Goal: Use online tool/utility: Utilize a website feature to perform a specific function

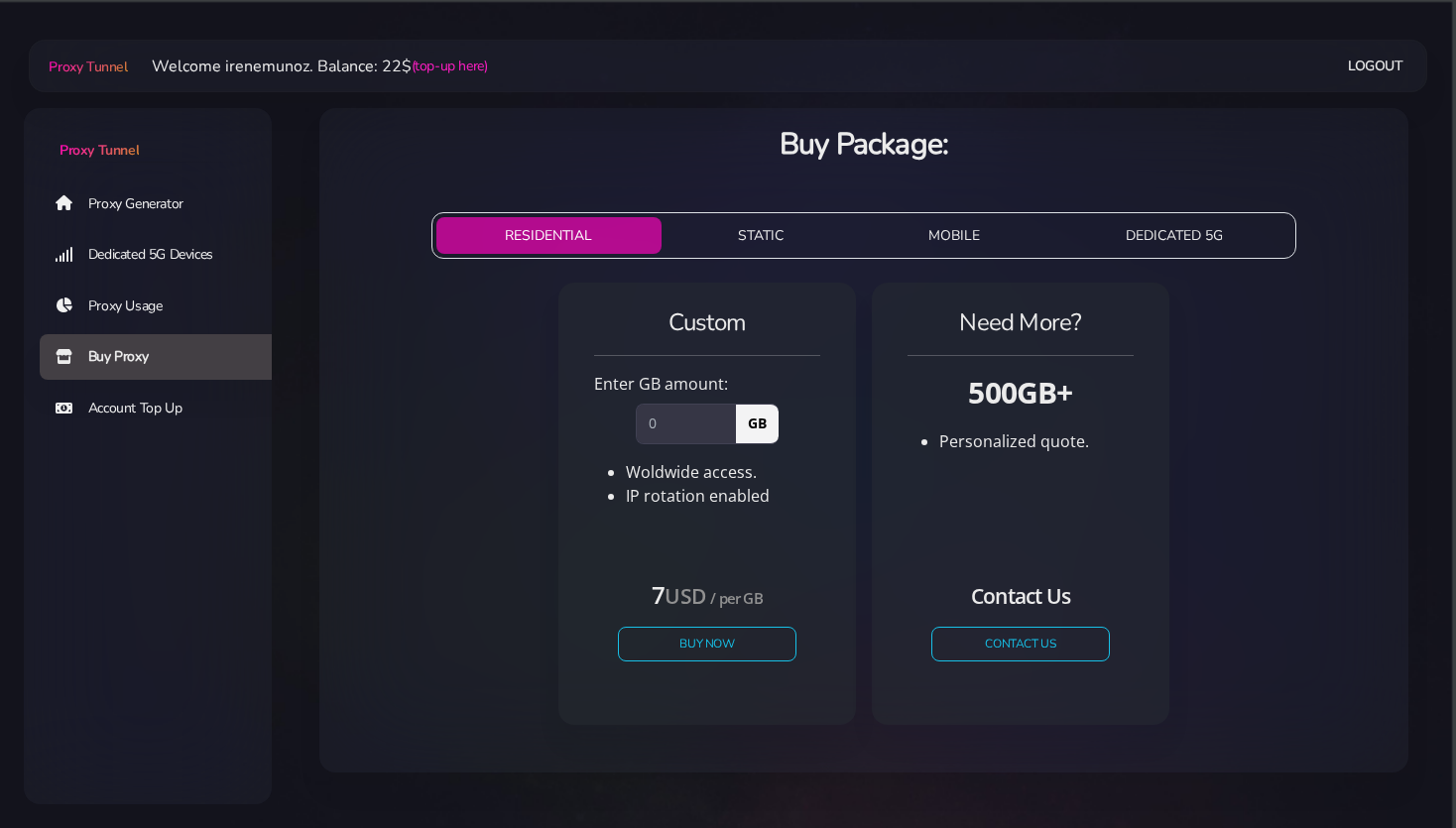
click at [108, 200] on link "Proxy Generator" at bounding box center [163, 204] width 247 height 46
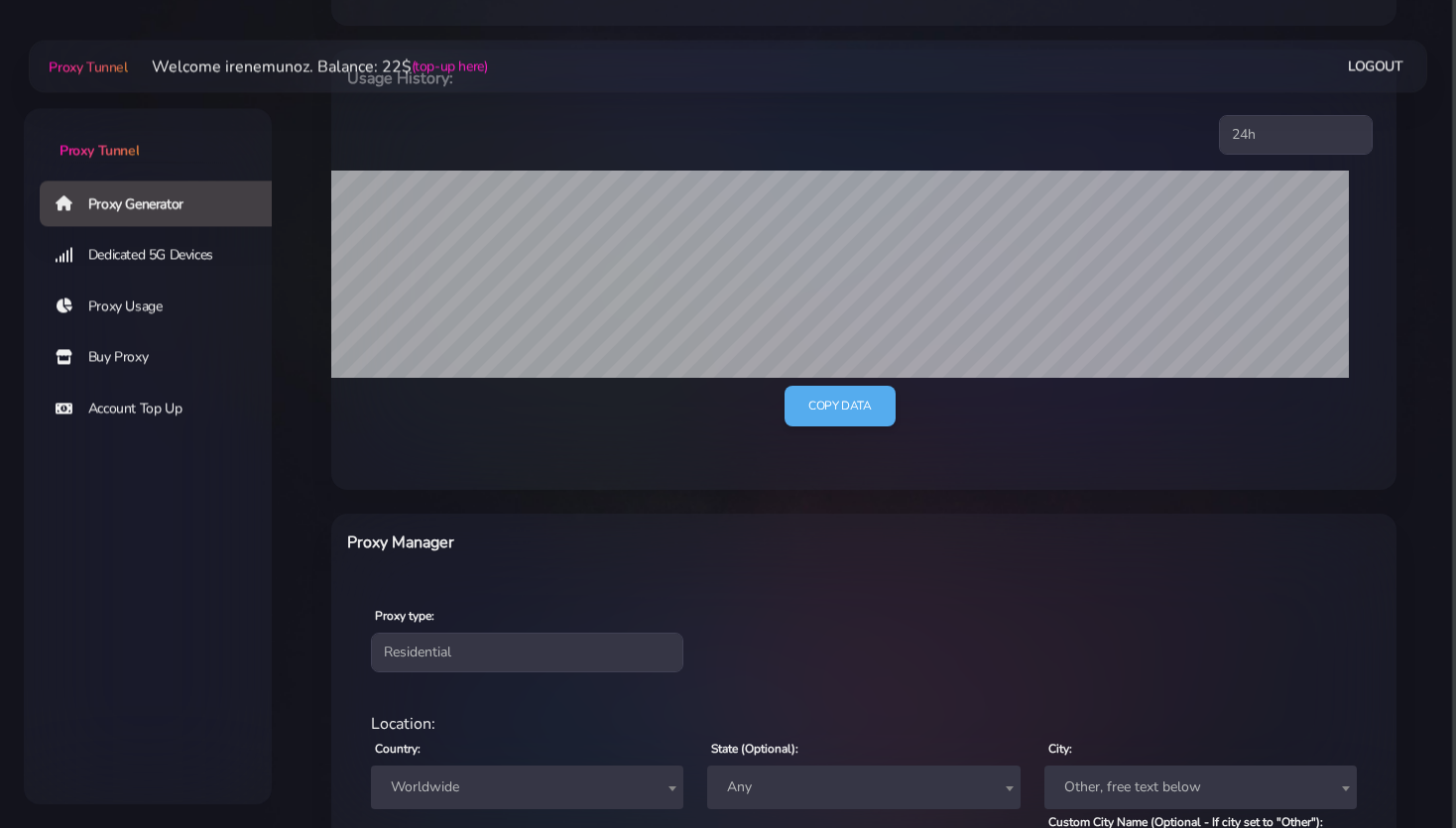
scroll to position [313, 0]
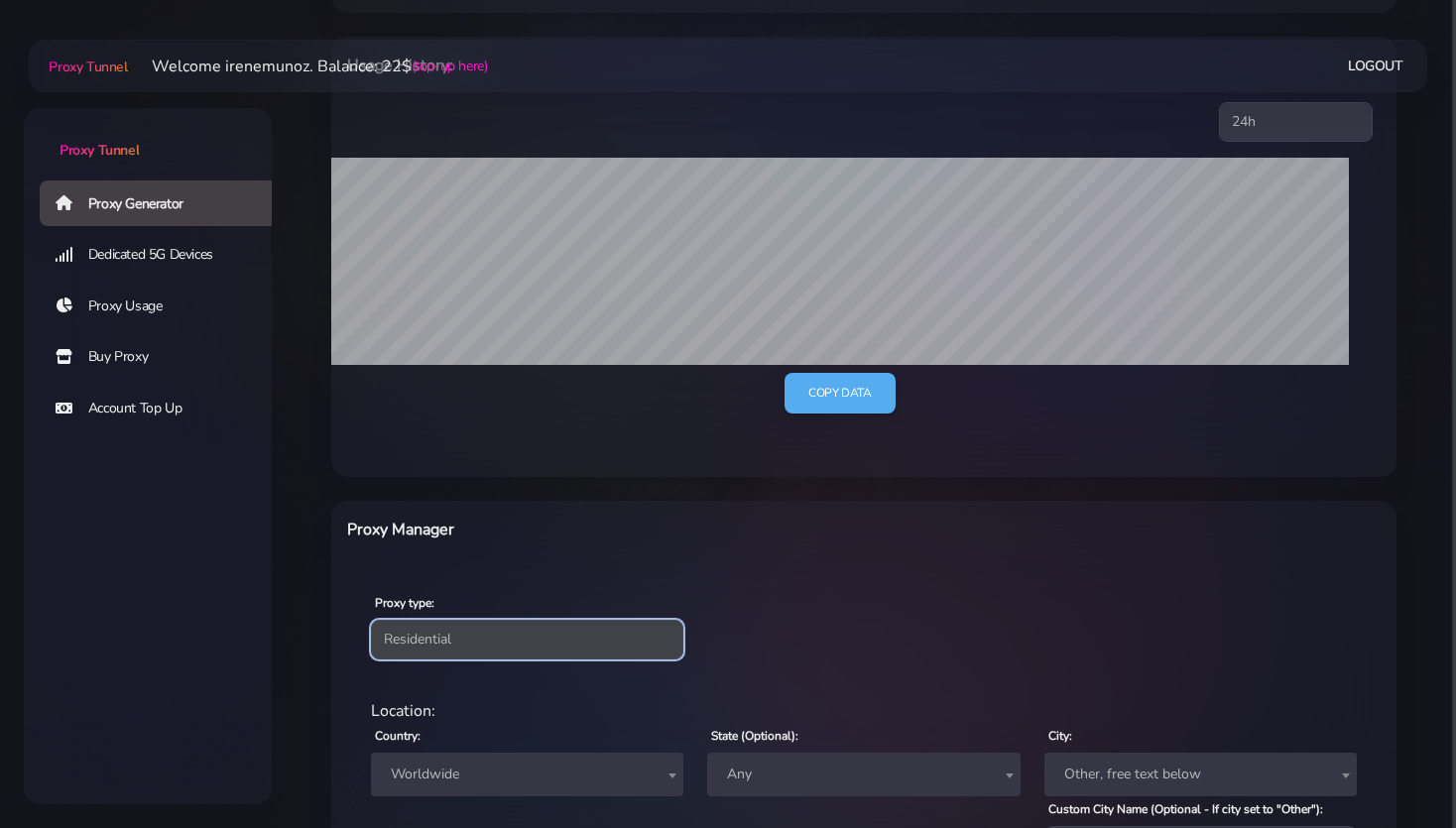
click at [371, 620] on select "Residential Static Mobile" at bounding box center [527, 640] width 312 height 40
select select "static"
click option "Static" at bounding box center [0, 0] width 0 height 0
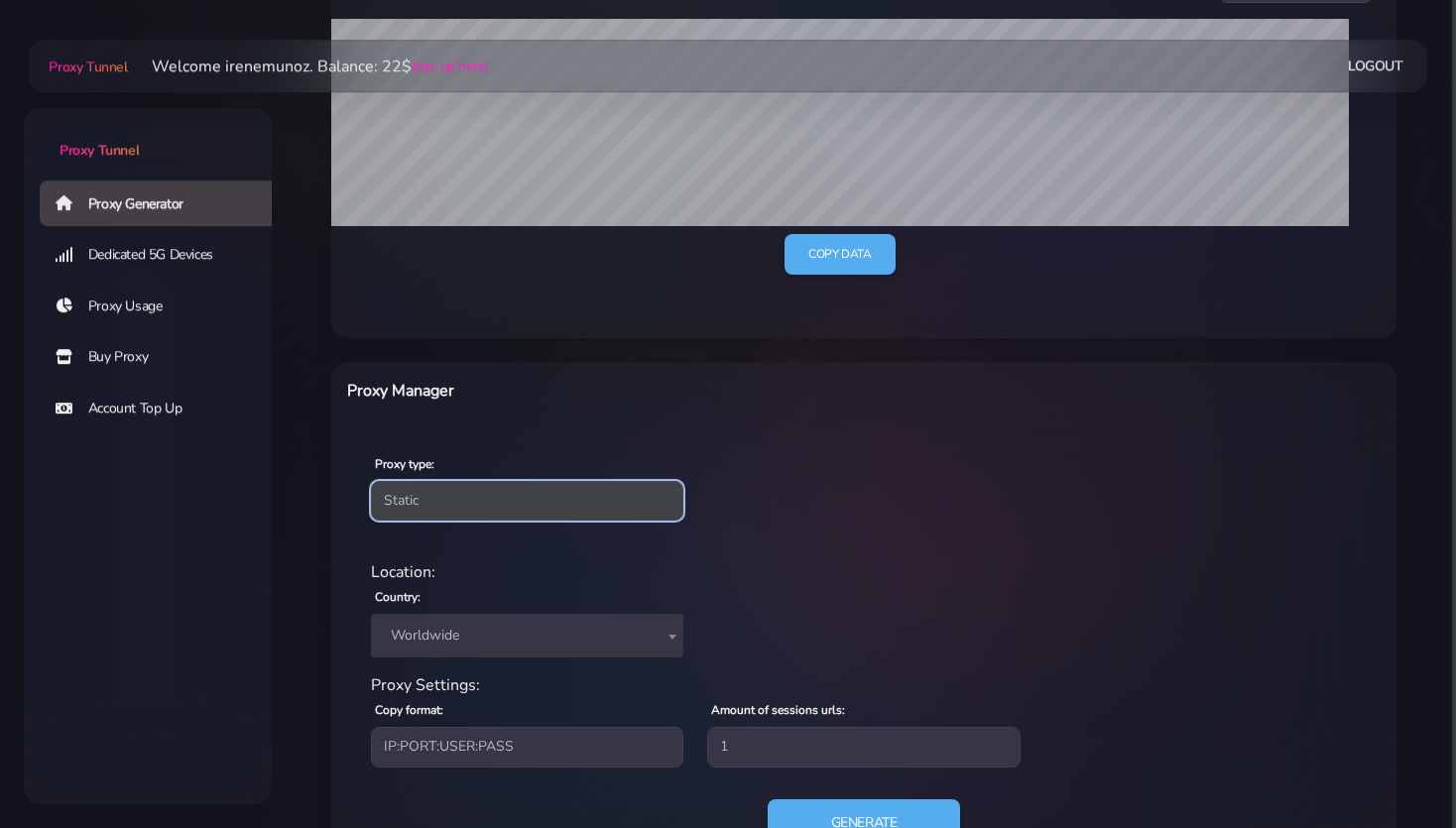
scroll to position [533, 0]
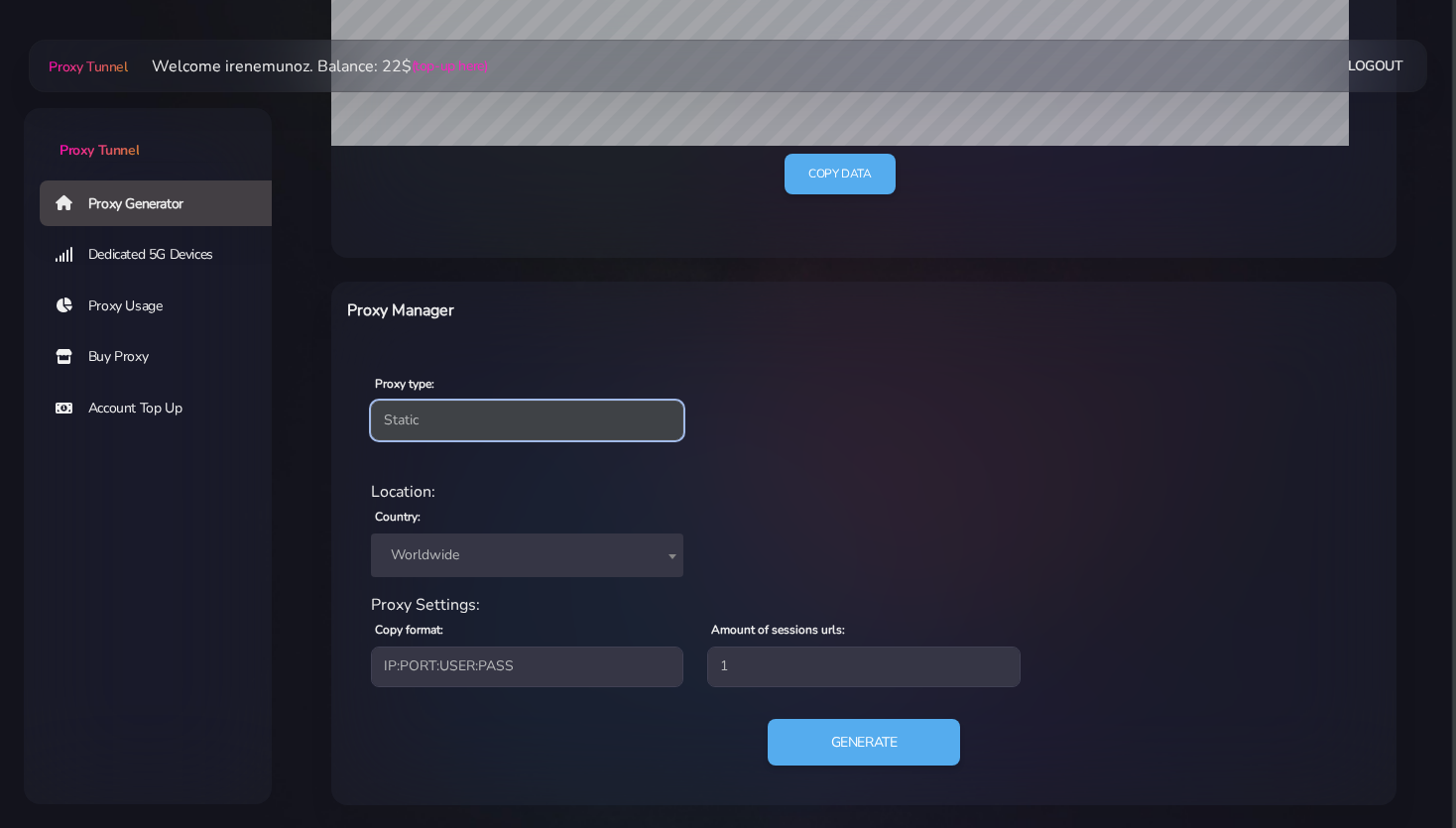
click at [415, 552] on span "Worldwide" at bounding box center [527, 556] width 288 height 28
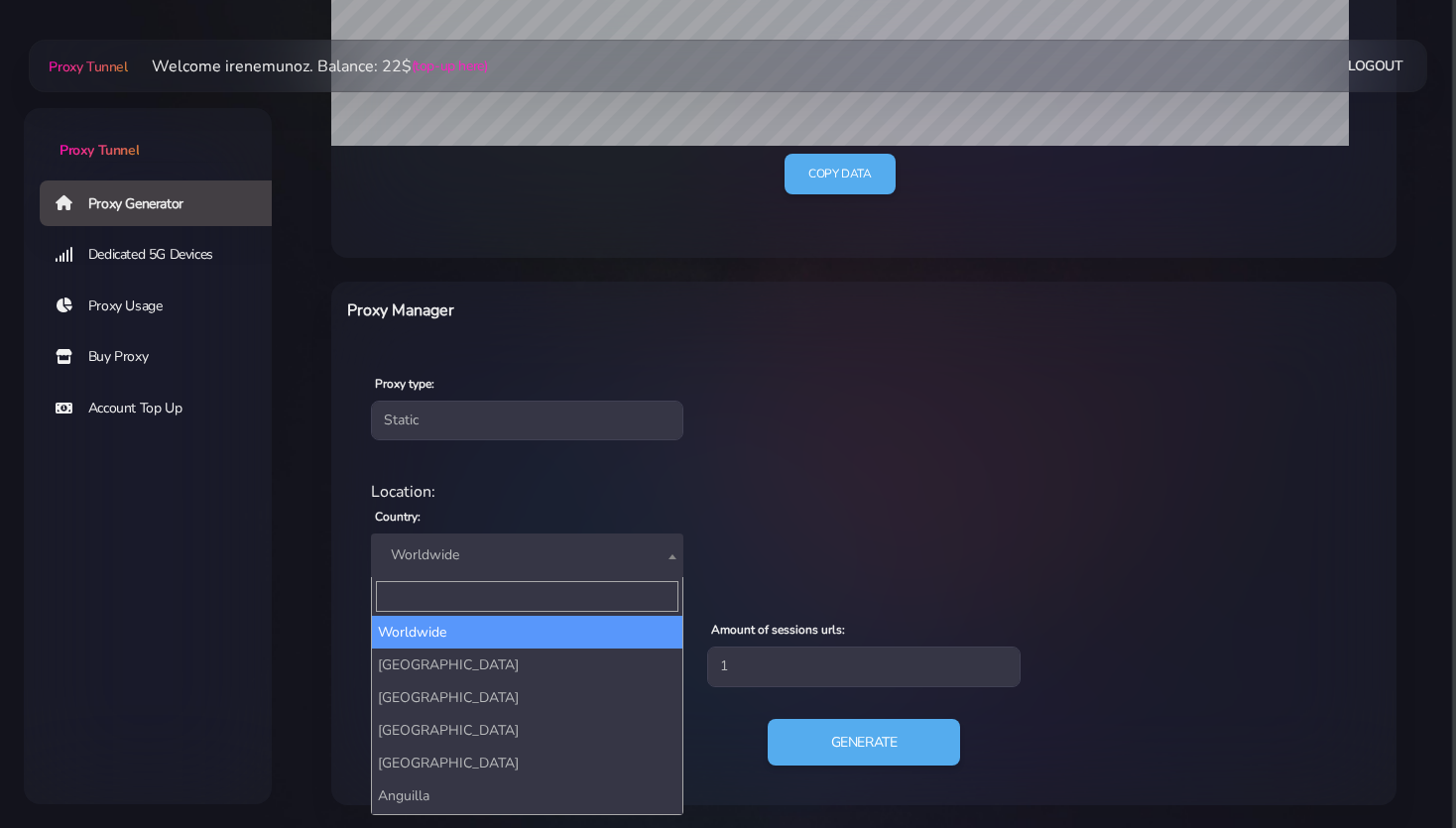
click at [416, 589] on input "Search" at bounding box center [527, 596] width 302 height 31
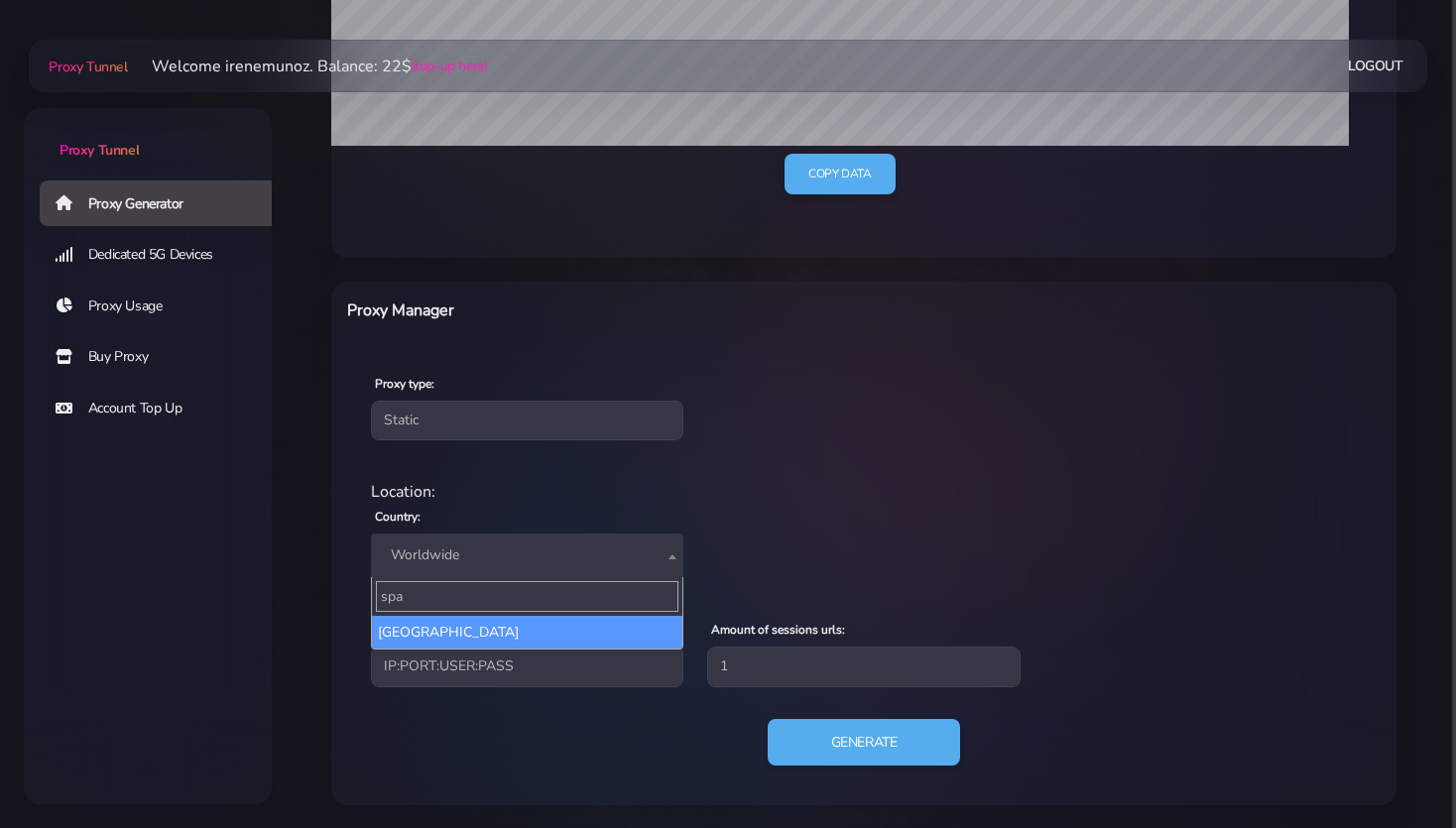
type input "spa"
select select "ES"
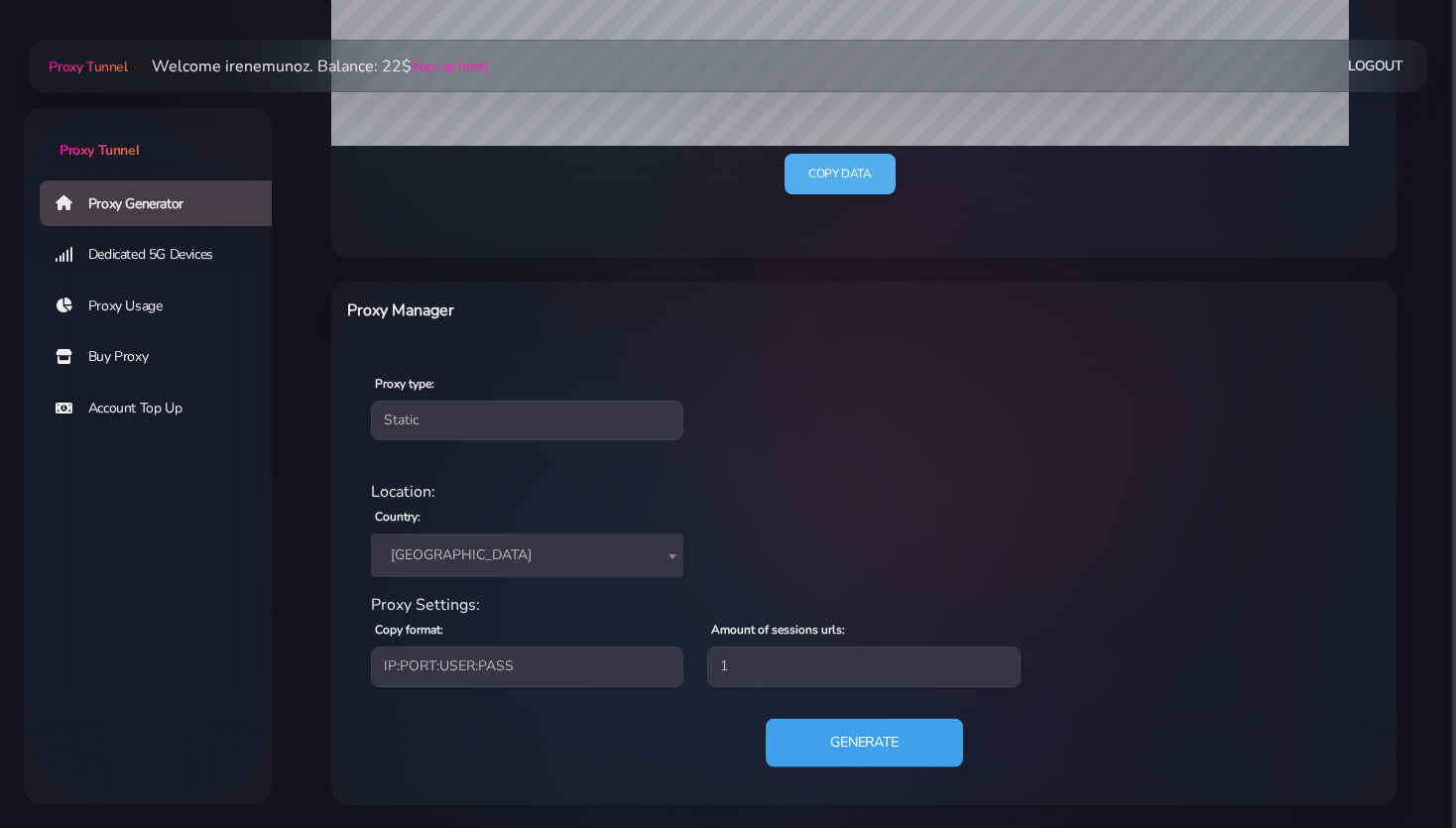
click at [856, 747] on button "Generate" at bounding box center [864, 742] width 198 height 49
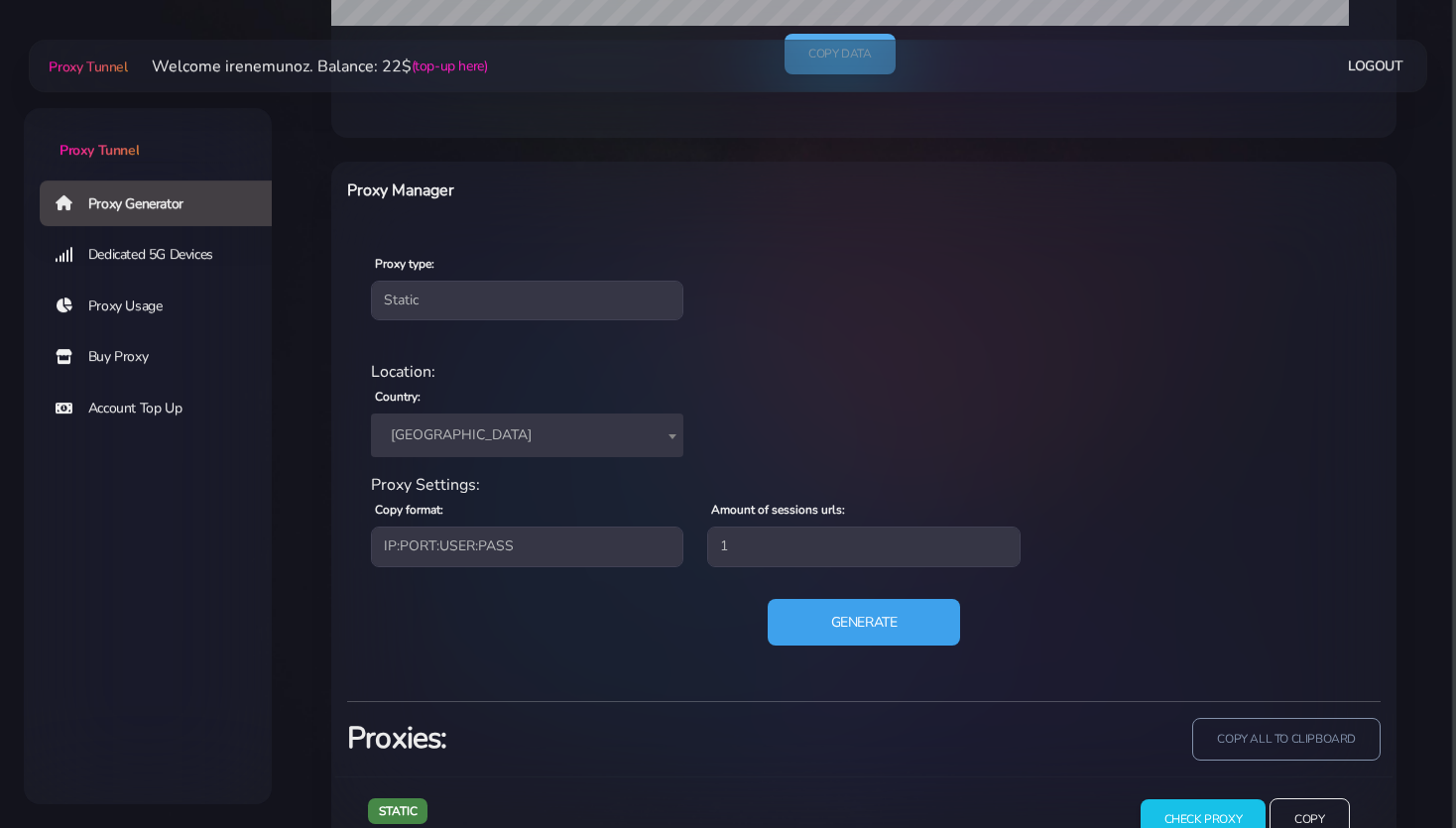
scroll to position [723, 0]
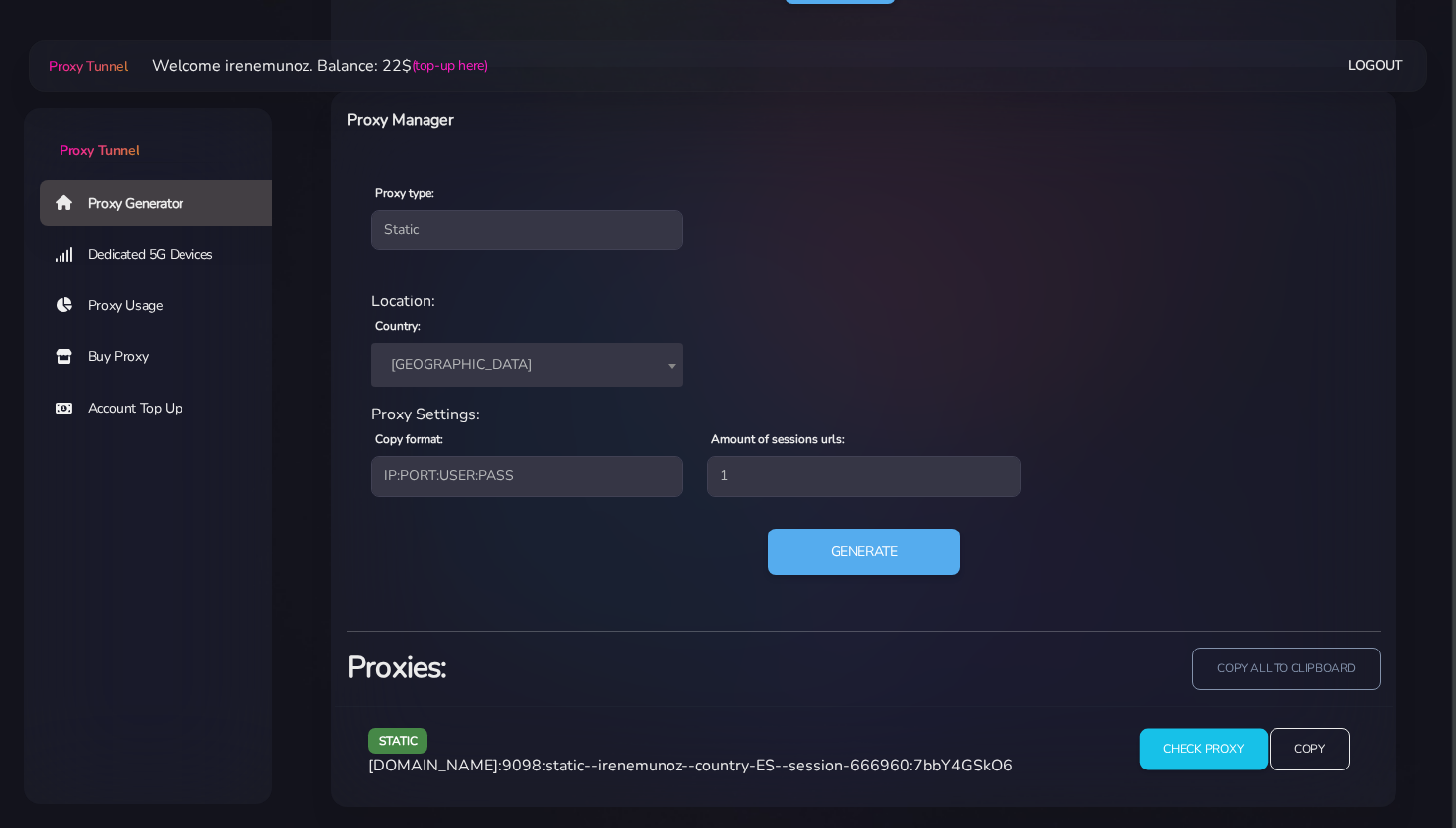
click at [1176, 742] on input "Check Proxy" at bounding box center [1202, 749] width 128 height 42
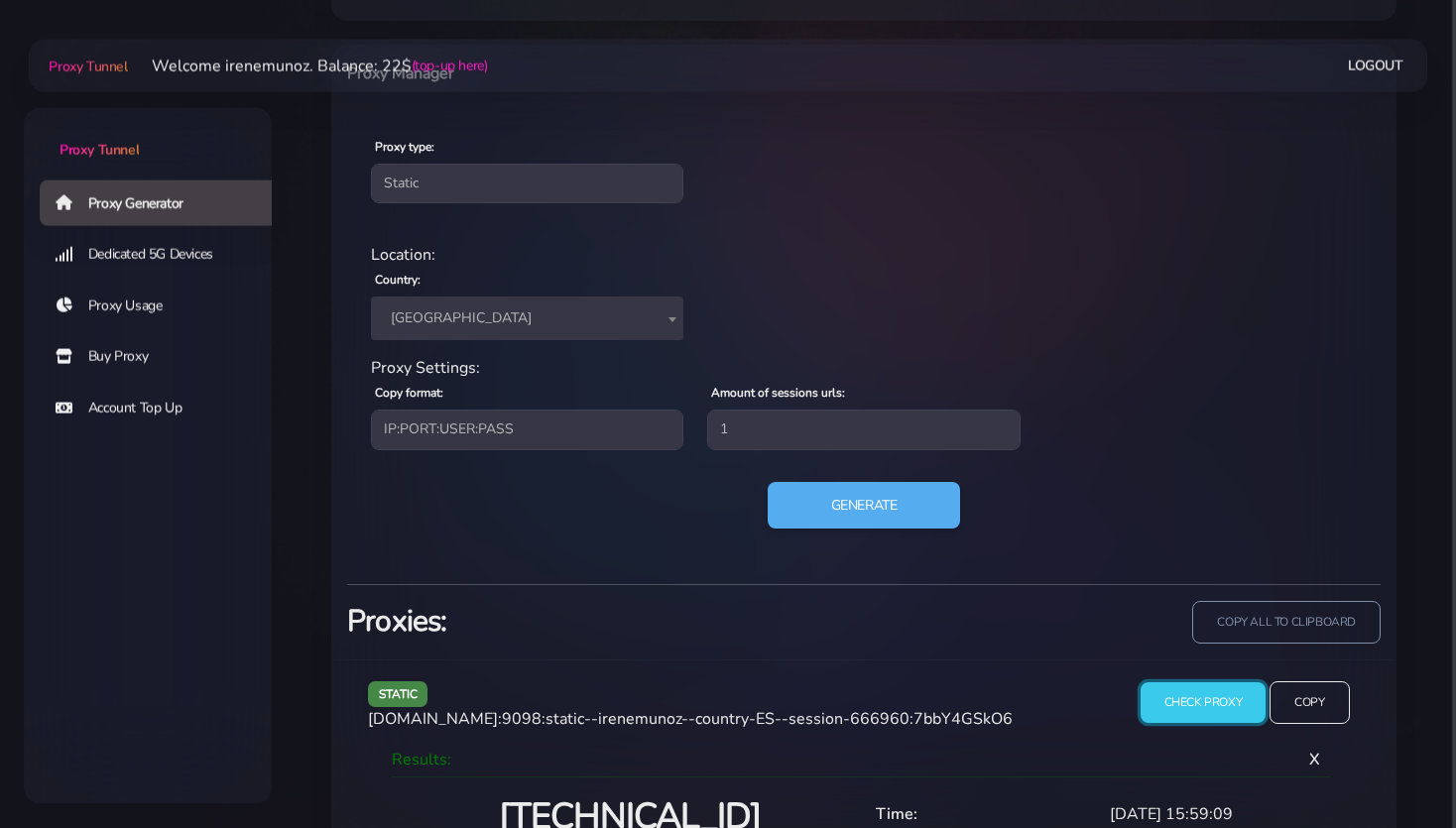
scroll to position [905, 0]
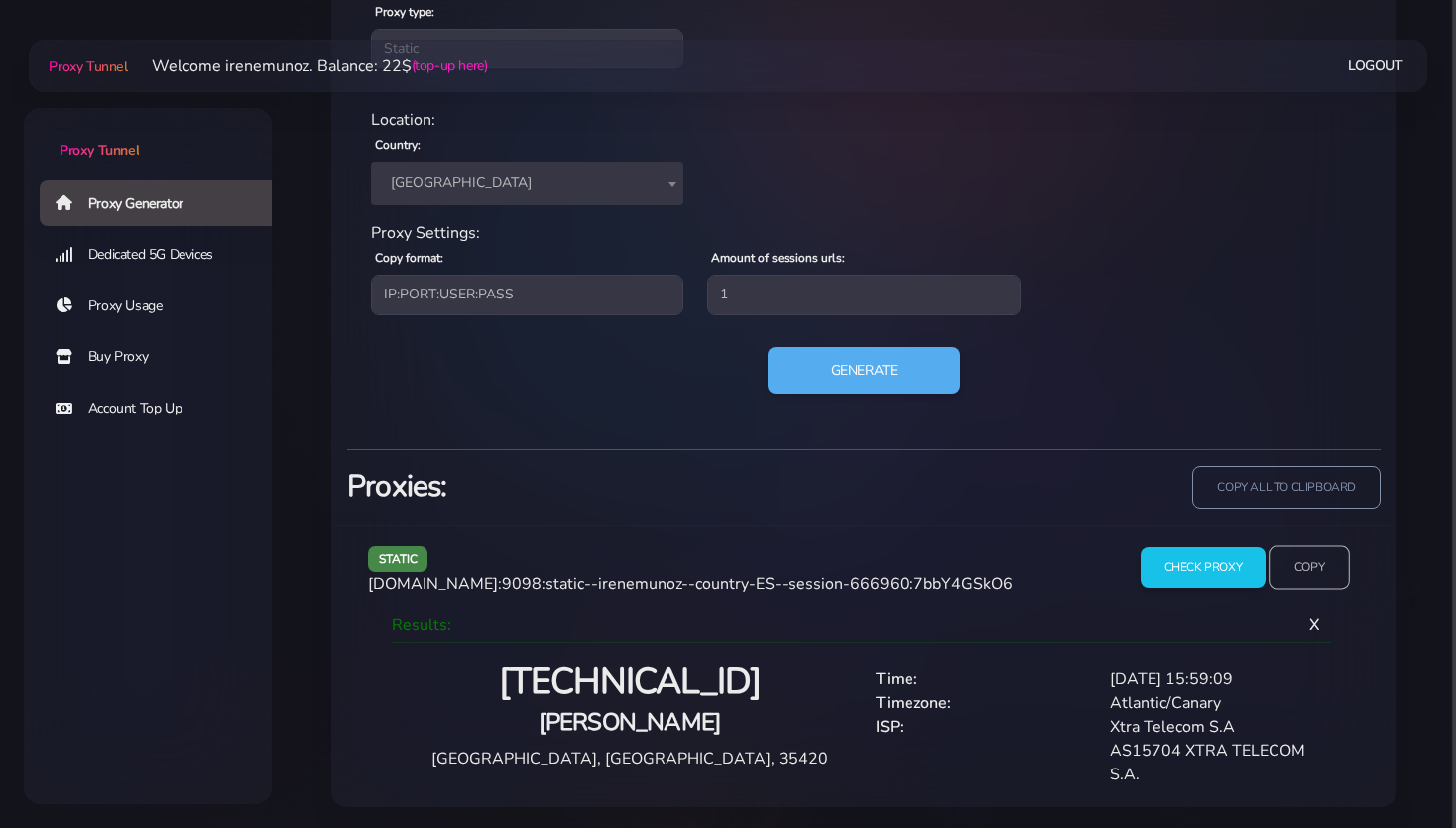
click at [1314, 559] on input "Copy" at bounding box center [1309, 569] width 81 height 44
